Goal: Find specific fact: Find contact information

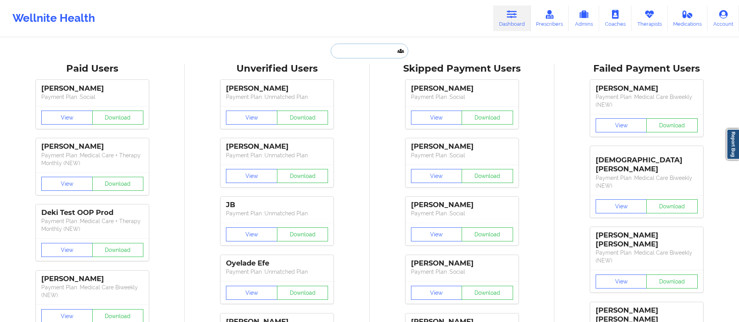
click at [365, 53] on input "text" at bounding box center [369, 51] width 77 height 15
paste input "[PHONE_NUMBER]"
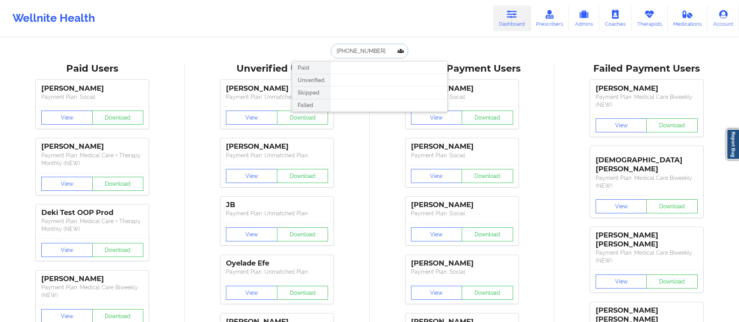
drag, startPoint x: 376, startPoint y: 48, endPoint x: 283, endPoint y: 41, distance: 92.9
type input "odongo"
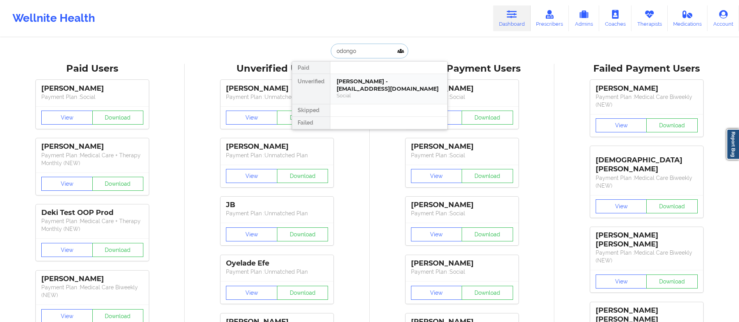
click at [369, 87] on div "[PERSON_NAME] - [EMAIL_ADDRESS][DOMAIN_NAME]" at bounding box center [389, 85] width 104 height 14
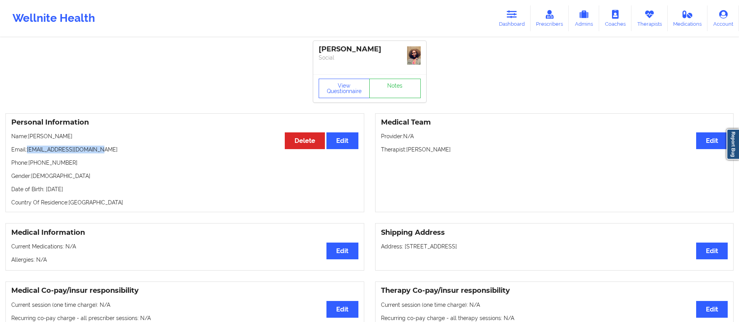
drag, startPoint x: 28, startPoint y: 147, endPoint x: 132, endPoint y: 148, distance: 104.4
click at [132, 148] on p "Email: [EMAIL_ADDRESS][DOMAIN_NAME]" at bounding box center [184, 150] width 347 height 8
copy p "[EMAIL_ADDRESS][DOMAIN_NAME]"
drag, startPoint x: 507, startPoint y: 13, endPoint x: 477, endPoint y: 25, distance: 32.6
click at [508, 13] on link "Dashboard" at bounding box center [511, 18] width 37 height 26
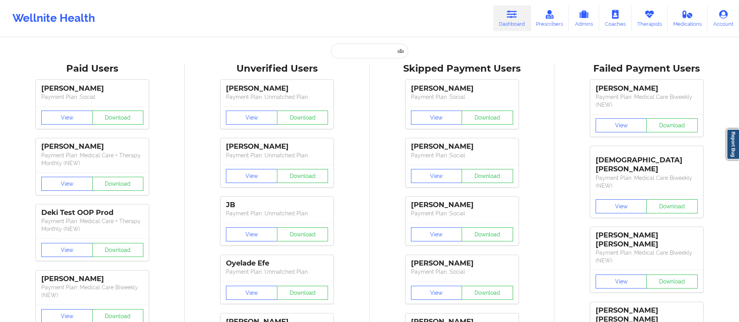
click at [363, 51] on input "text" at bounding box center [369, 51] width 77 height 15
paste input "[PERSON_NAME]"
type input "[PERSON_NAME]"
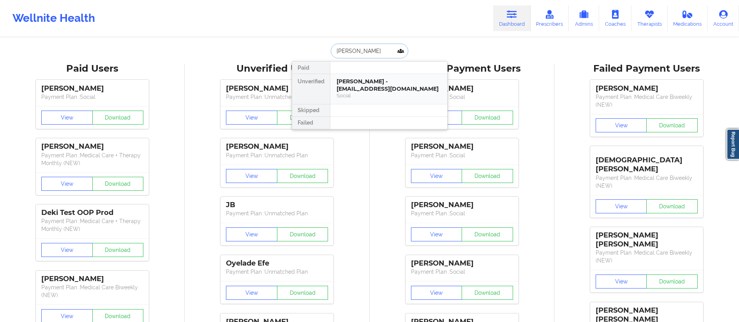
click at [374, 82] on div "[PERSON_NAME] - [EMAIL_ADDRESS][DOMAIN_NAME]" at bounding box center [389, 85] width 104 height 14
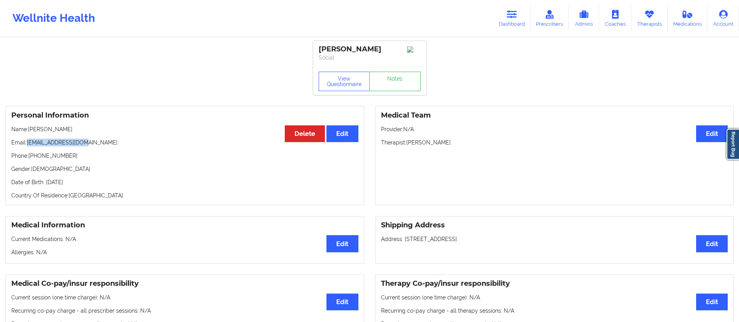
drag, startPoint x: 28, startPoint y: 145, endPoint x: 128, endPoint y: 142, distance: 99.4
click at [128, 142] on p "Email: [EMAIL_ADDRESS][DOMAIN_NAME]" at bounding box center [184, 143] width 347 height 8
copy p "[EMAIL_ADDRESS][DOMAIN_NAME]"
click at [533, 18] on link "Prescribers" at bounding box center [550, 18] width 39 height 26
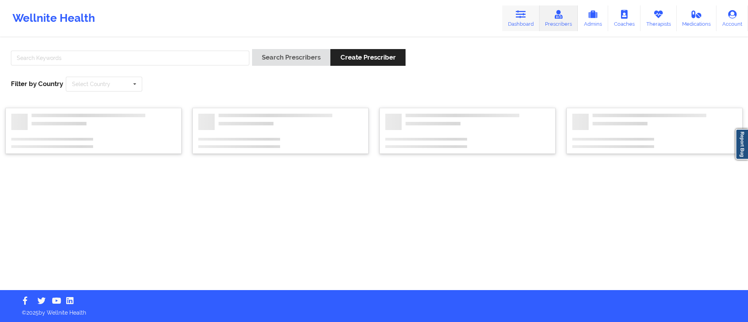
click at [507, 21] on link "Dashboard" at bounding box center [520, 18] width 37 height 26
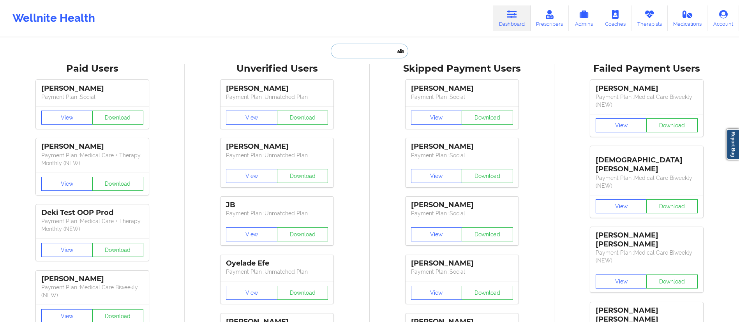
click at [365, 55] on input "text" at bounding box center [369, 51] width 77 height 15
paste input "[PERSON_NAME]"
type input "[PERSON_NAME]"
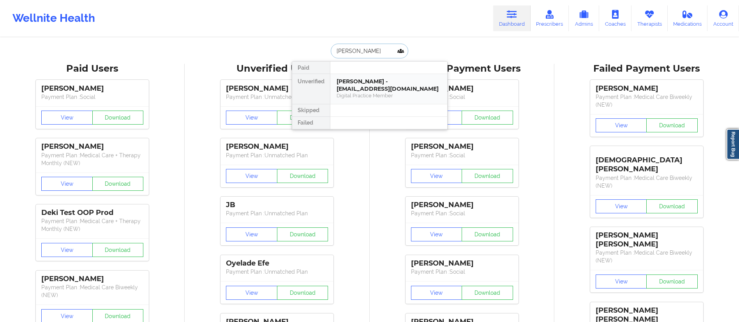
click at [367, 86] on div "[PERSON_NAME] - [EMAIL_ADDRESS][DOMAIN_NAME]" at bounding box center [389, 85] width 104 height 14
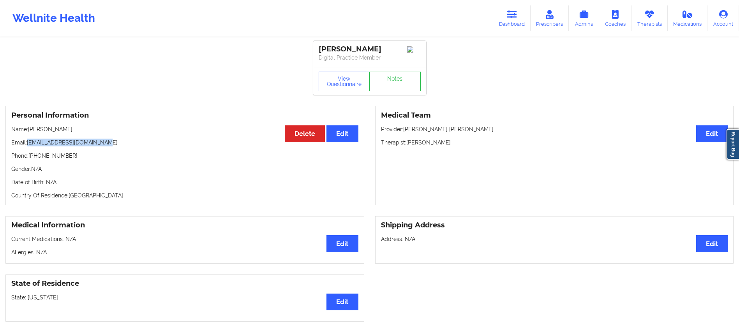
drag, startPoint x: 105, startPoint y: 143, endPoint x: 28, endPoint y: 144, distance: 77.2
click at [28, 144] on p "Email: [EMAIL_ADDRESS][DOMAIN_NAME]" at bounding box center [184, 143] width 347 height 8
copy p "[EMAIL_ADDRESS][DOMAIN_NAME]"
click at [521, 16] on link "Dashboard" at bounding box center [511, 18] width 37 height 26
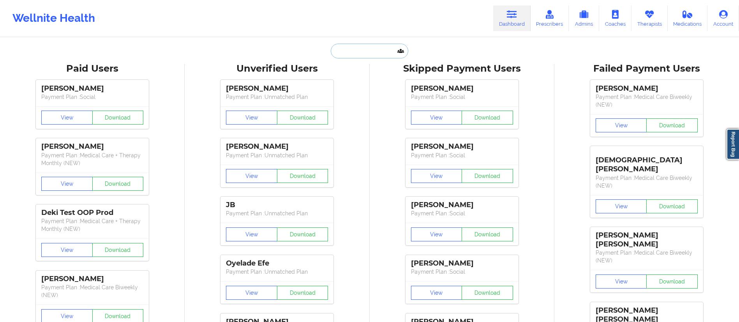
click at [353, 51] on input "text" at bounding box center [369, 51] width 77 height 15
paste input "[PERSON_NAME]"
type input "[PERSON_NAME]"
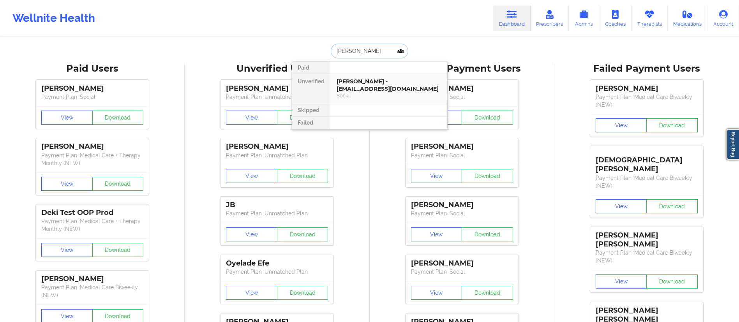
click at [362, 86] on div "[PERSON_NAME] - [EMAIL_ADDRESS][DOMAIN_NAME]" at bounding box center [389, 85] width 104 height 14
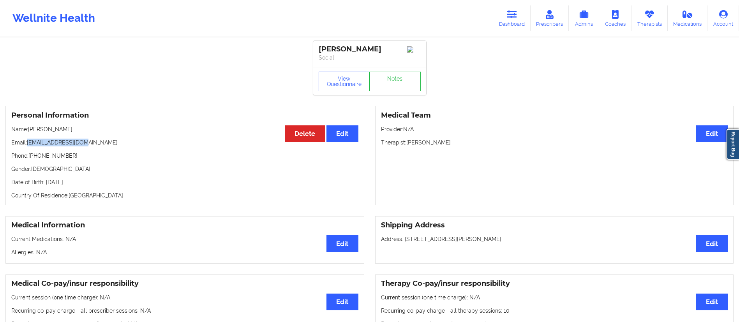
drag, startPoint x: 88, startPoint y: 141, endPoint x: 27, endPoint y: 147, distance: 60.6
click at [27, 147] on p "Email: [EMAIL_ADDRESS][DOMAIN_NAME]" at bounding box center [184, 143] width 347 height 8
copy p "[EMAIL_ADDRESS][DOMAIN_NAME]"
